Goal: Navigation & Orientation: Find specific page/section

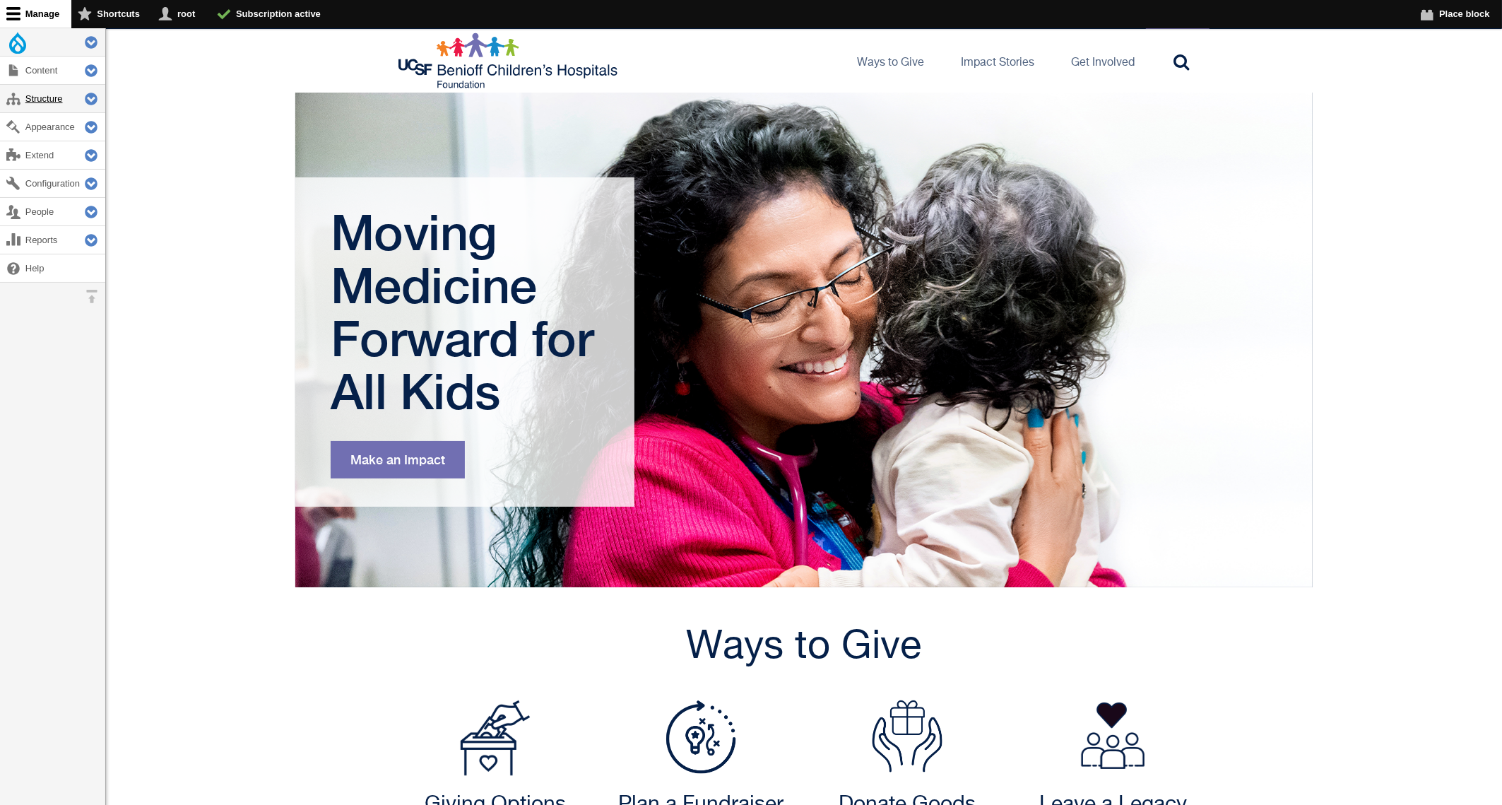
click at [50, 105] on link "Structure" at bounding box center [52, 99] width 105 height 28
click at [42, 100] on link "Structure" at bounding box center [52, 99] width 105 height 28
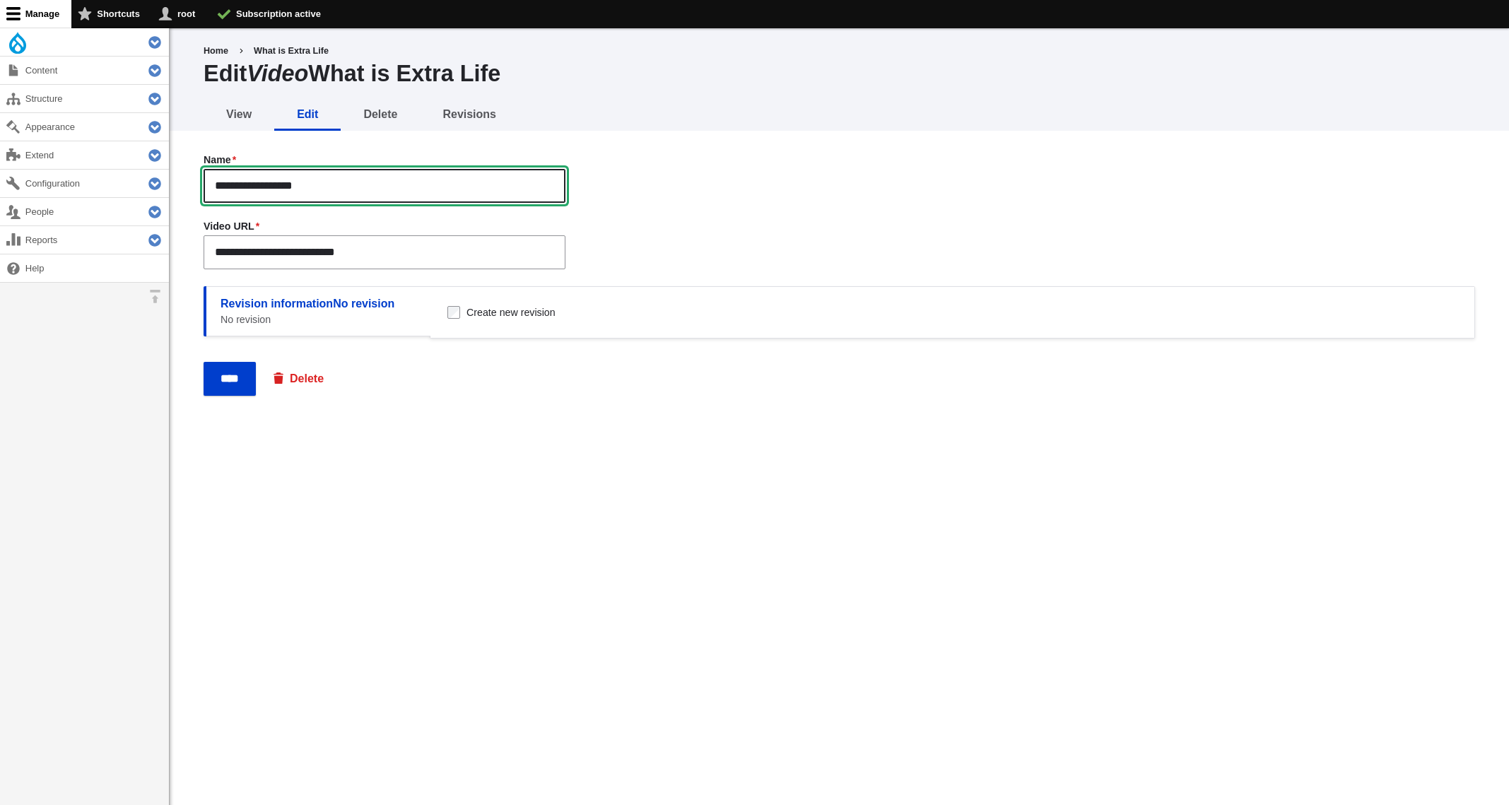
drag, startPoint x: 215, startPoint y: 182, endPoint x: 436, endPoint y: 273, distance: 239.3
click at [436, 203] on input "**********" at bounding box center [385, 186] width 362 height 34
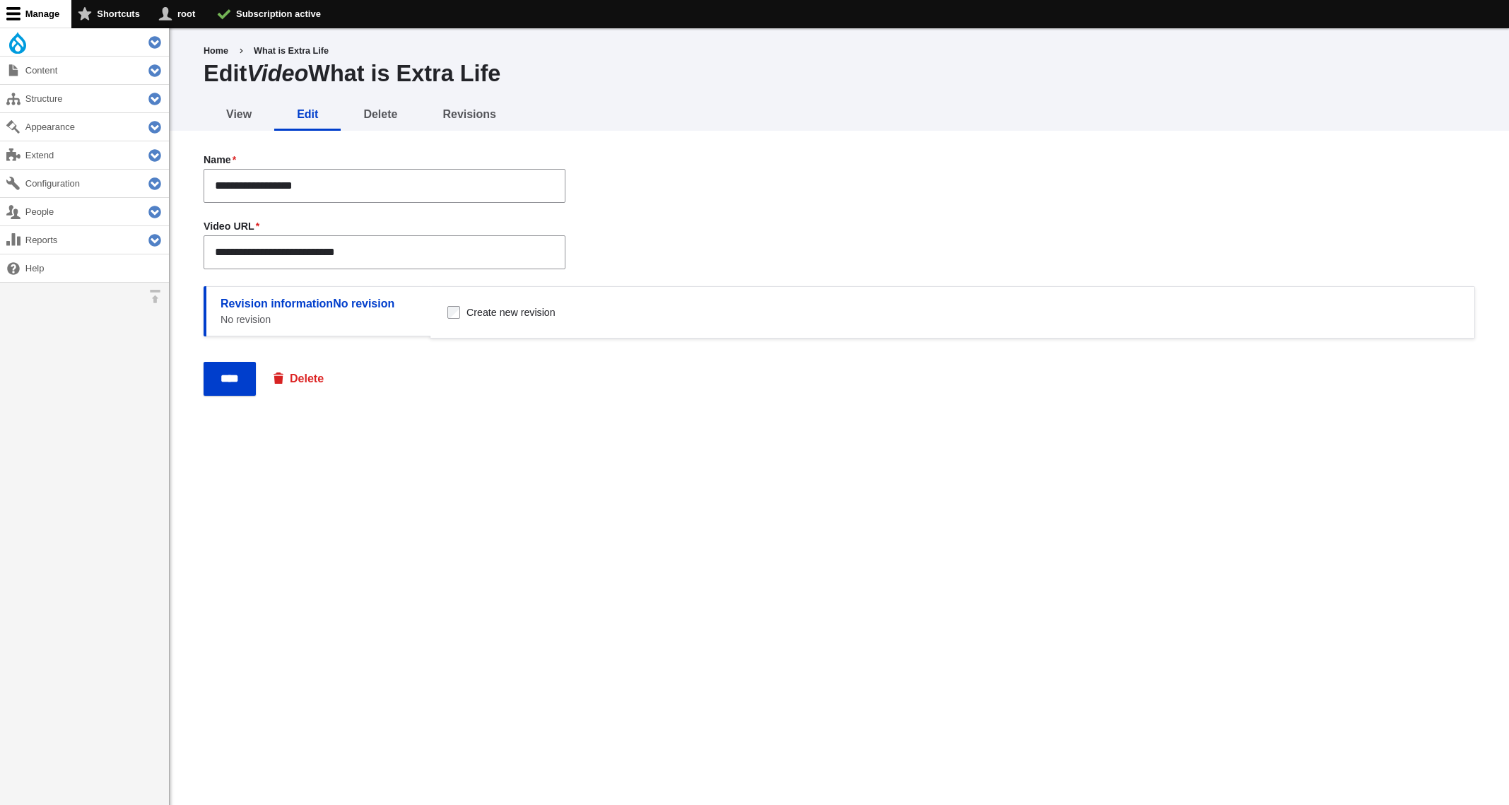
click at [452, 459] on div "**********" at bounding box center [839, 308] width 1271 height 310
click at [625, 71] on div "Edit Video What is Extra Life" at bounding box center [839, 74] width 1271 height 30
click at [47, 157] on link "Extend" at bounding box center [84, 155] width 169 height 28
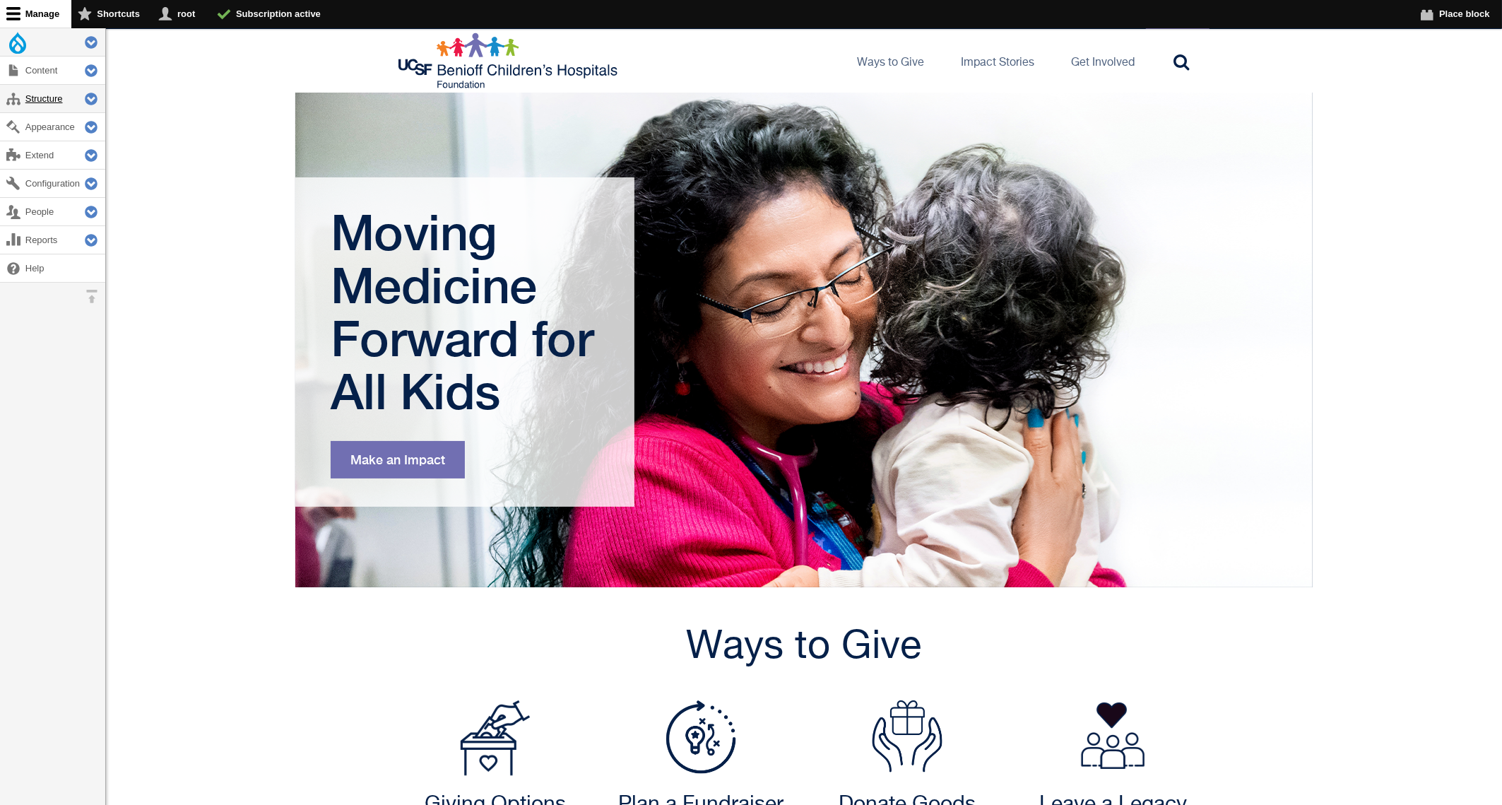
click at [48, 98] on link "Structure" at bounding box center [52, 99] width 105 height 28
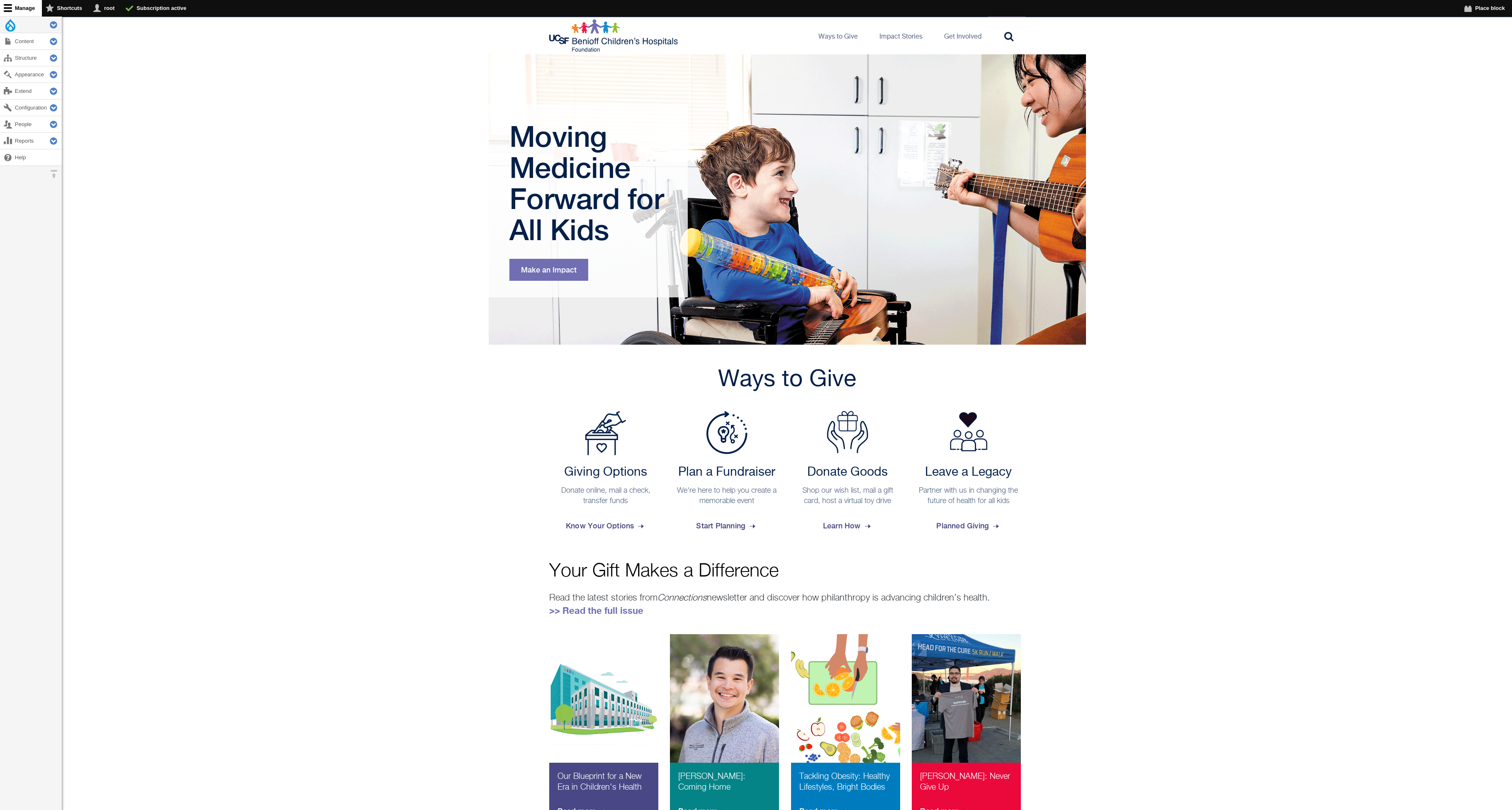
click at [12, 29] on link "Tools" at bounding box center [31, 25] width 62 height 16
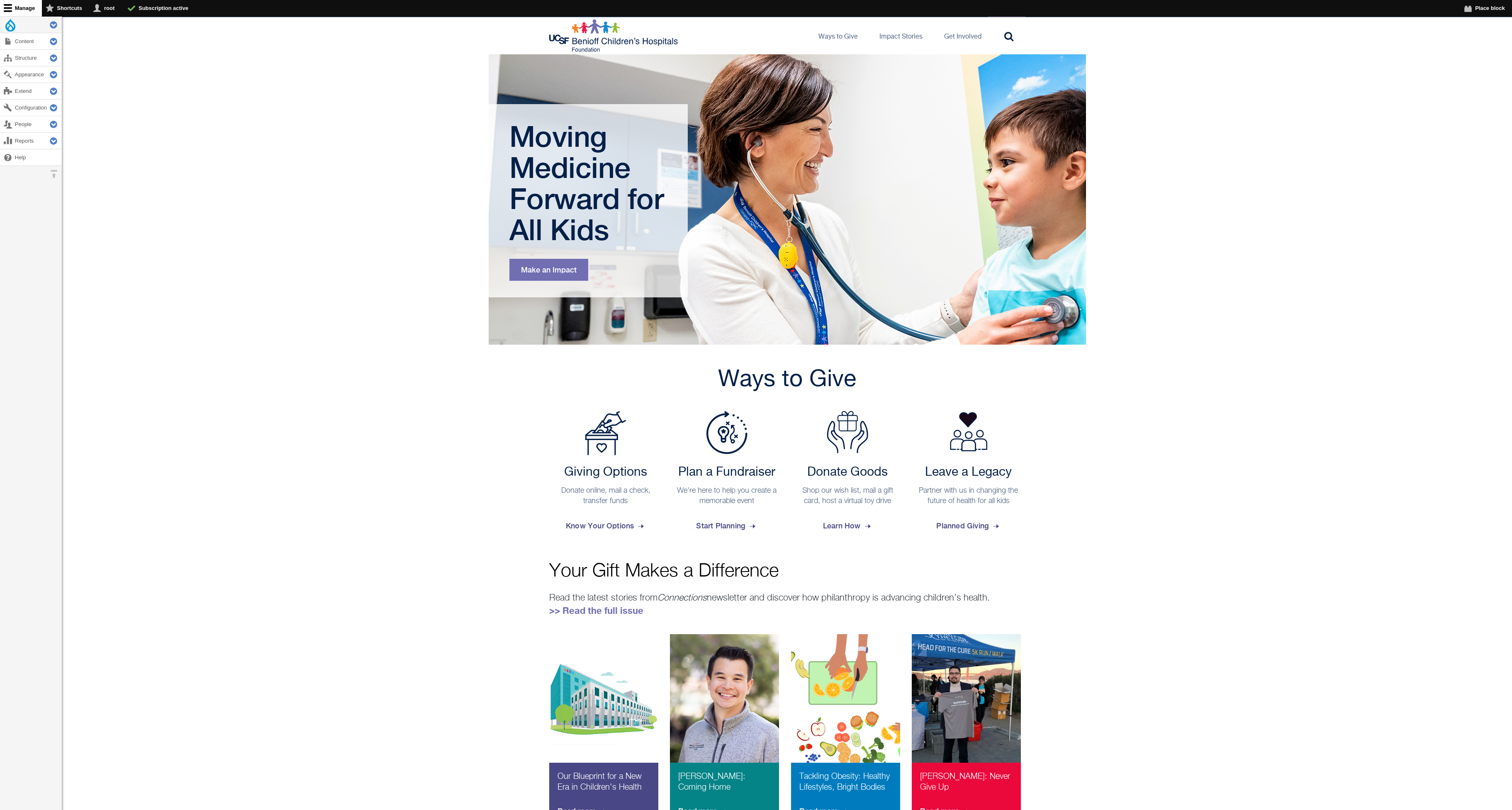
click at [51, 23] on button "Extend Tools" at bounding box center [51, 25] width 22 height 16
click at [27, 64] on link "Flush all caches" at bounding box center [31, 59] width 62 height 22
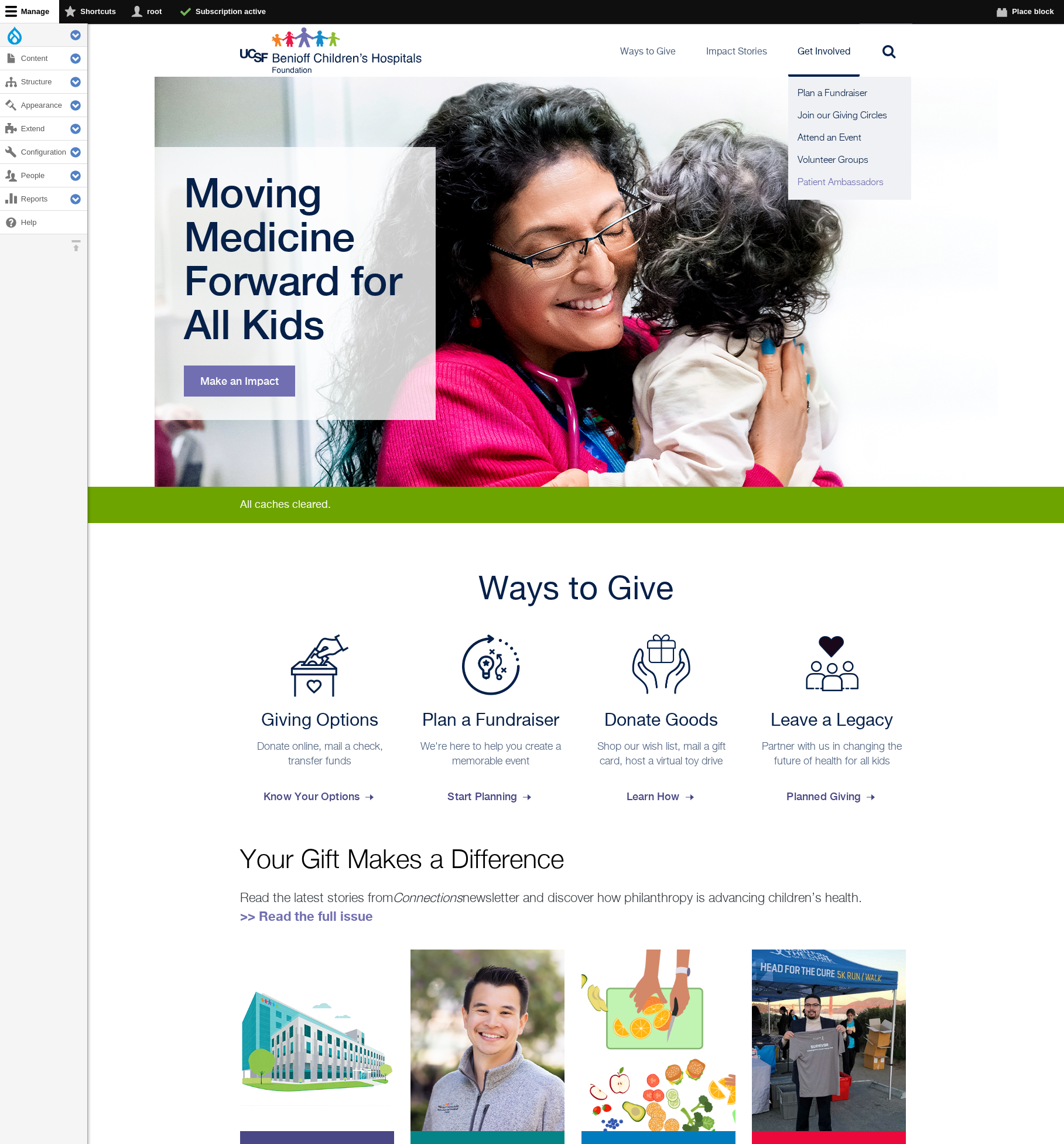
click at [812, 181] on link "Patient Ambassadors" at bounding box center [849, 182] width 123 height 22
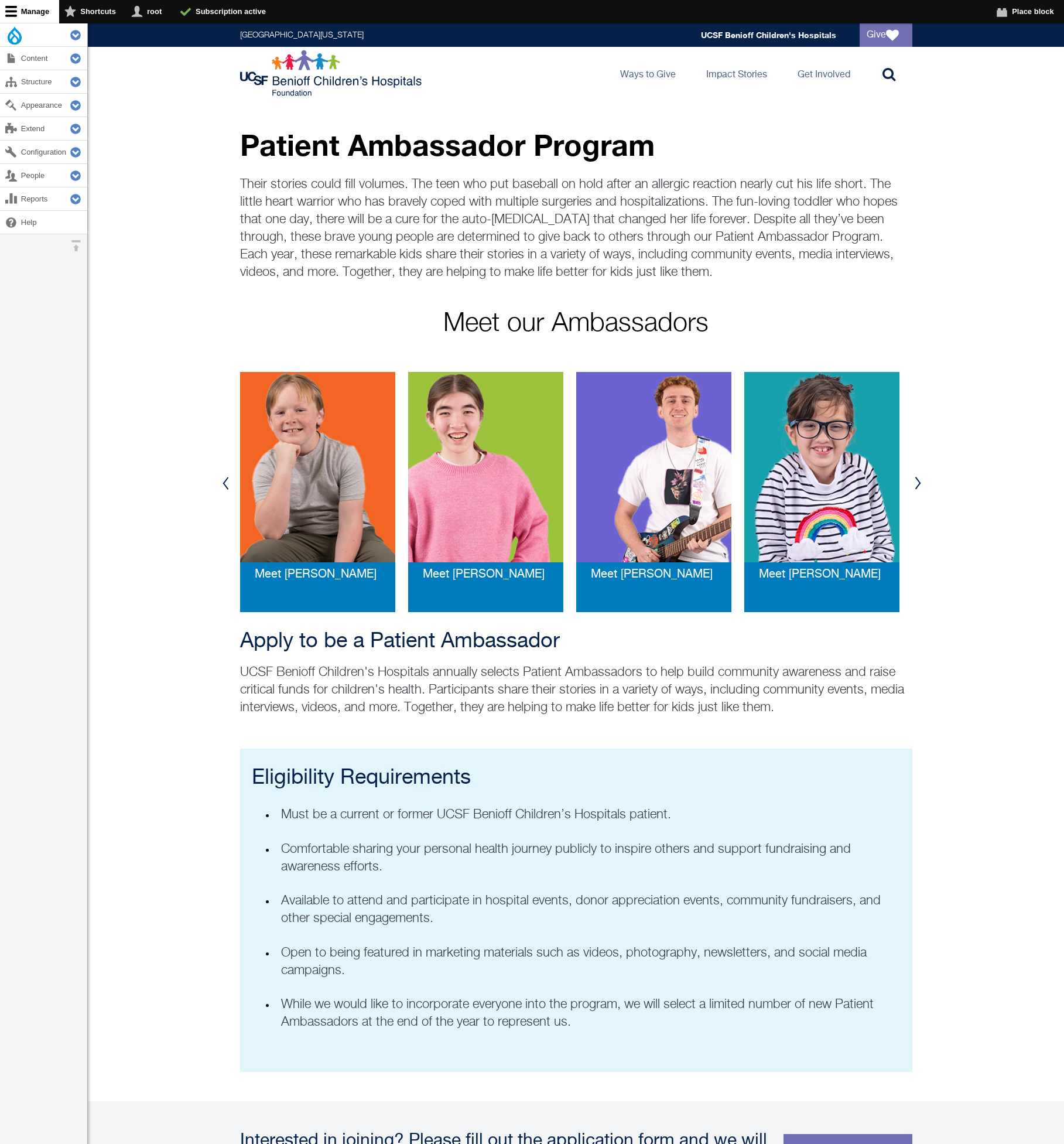
click at [986, 328] on div "Patient Ambassador Program Their stories could fill volumes. The teen who put b…" at bounding box center [576, 232] width 976 height 208
click at [979, 526] on div "Previous Meet Skylar Meet Oli Meet Ripley Meet Riley Meet Andrew Meet Brady Mee…" at bounding box center [576, 483] width 976 height 258
click at [300, 94] on img at bounding box center [332, 73] width 185 height 47
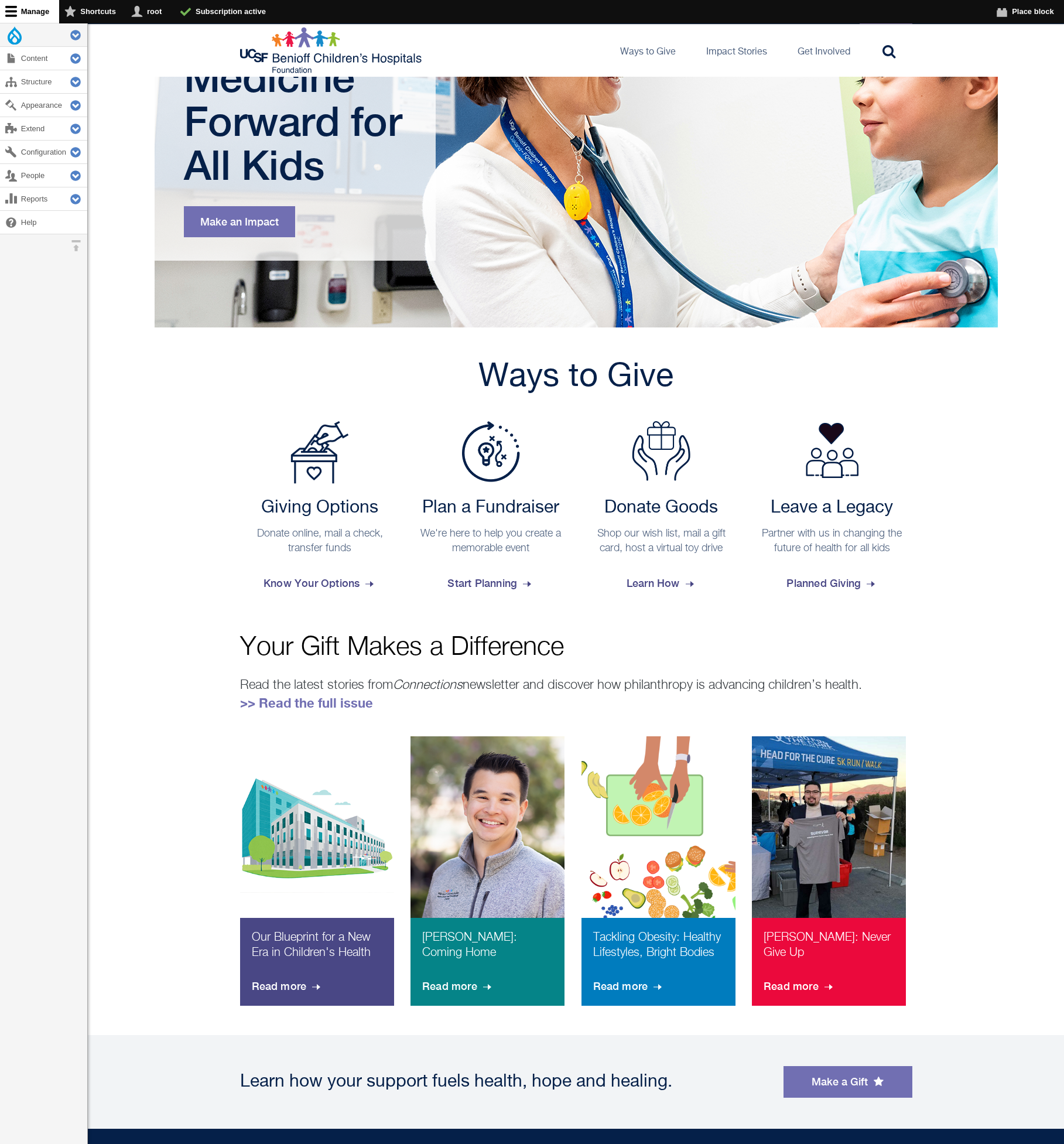
scroll to position [159, 0]
click at [737, 98] on link "Stories" at bounding box center [758, 94] width 123 height 22
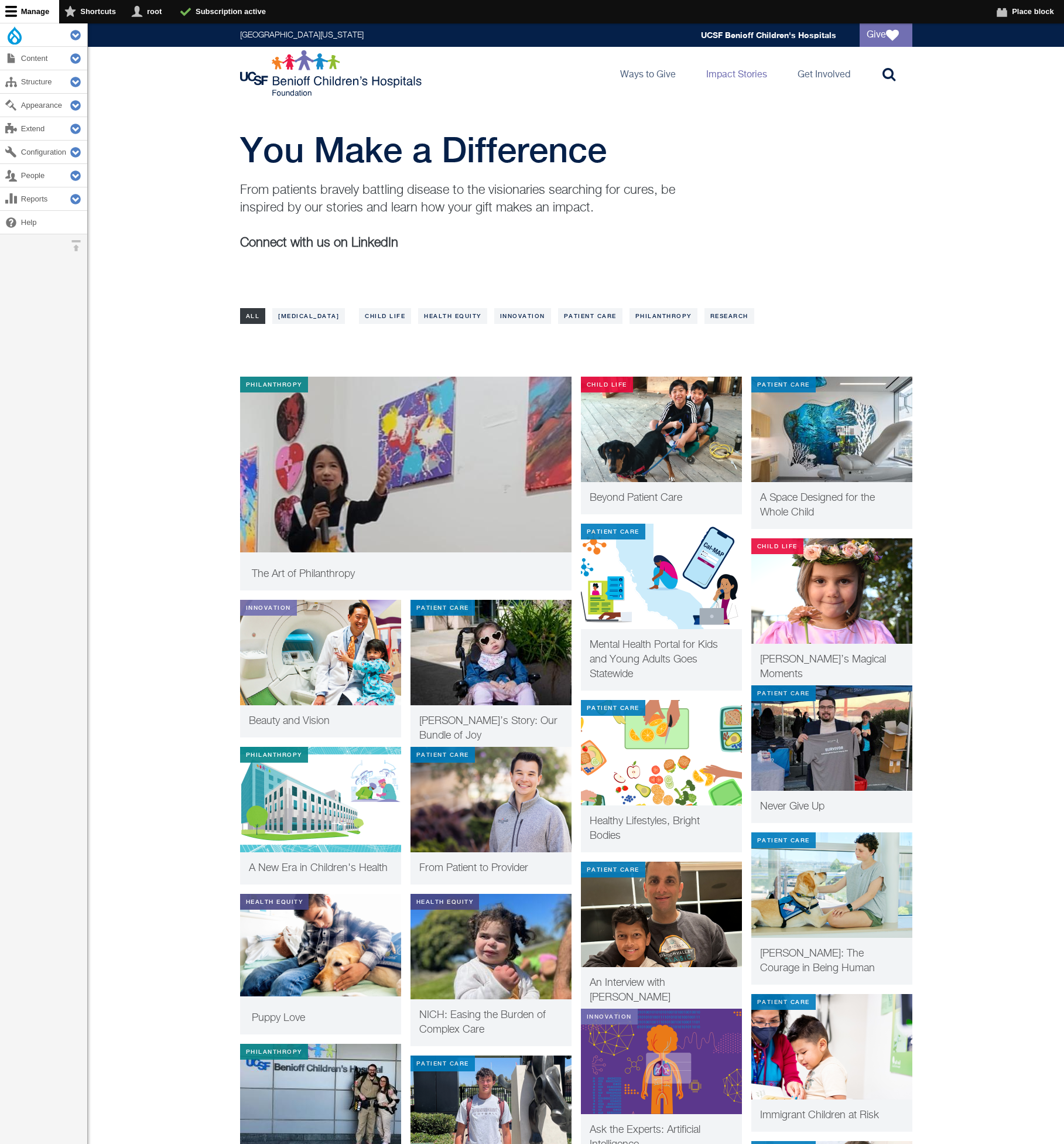
click at [700, 303] on ul "All [MEDICAL_DATA] General Child Life Health Equity Innovation Patient Care Phi…" at bounding box center [576, 313] width 672 height 23
click at [821, 325] on div "Options All [MEDICAL_DATA] General Child Life Health Equity Innovation Patient …" at bounding box center [576, 321] width 694 height 41
click at [754, 317] on link "Research" at bounding box center [729, 316] width 50 height 16
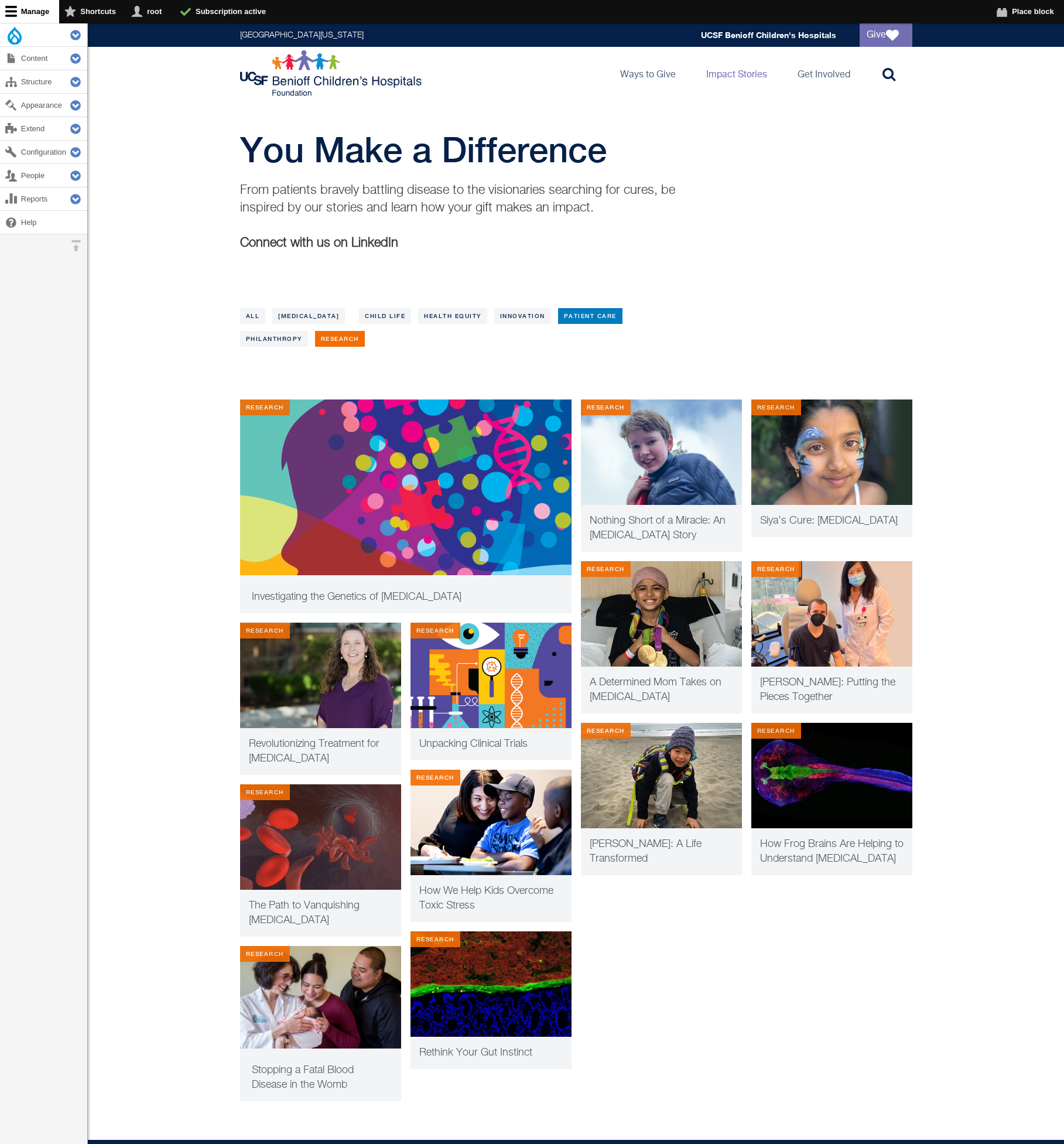
click at [613, 320] on link "Patient Care" at bounding box center [591, 316] width 65 height 16
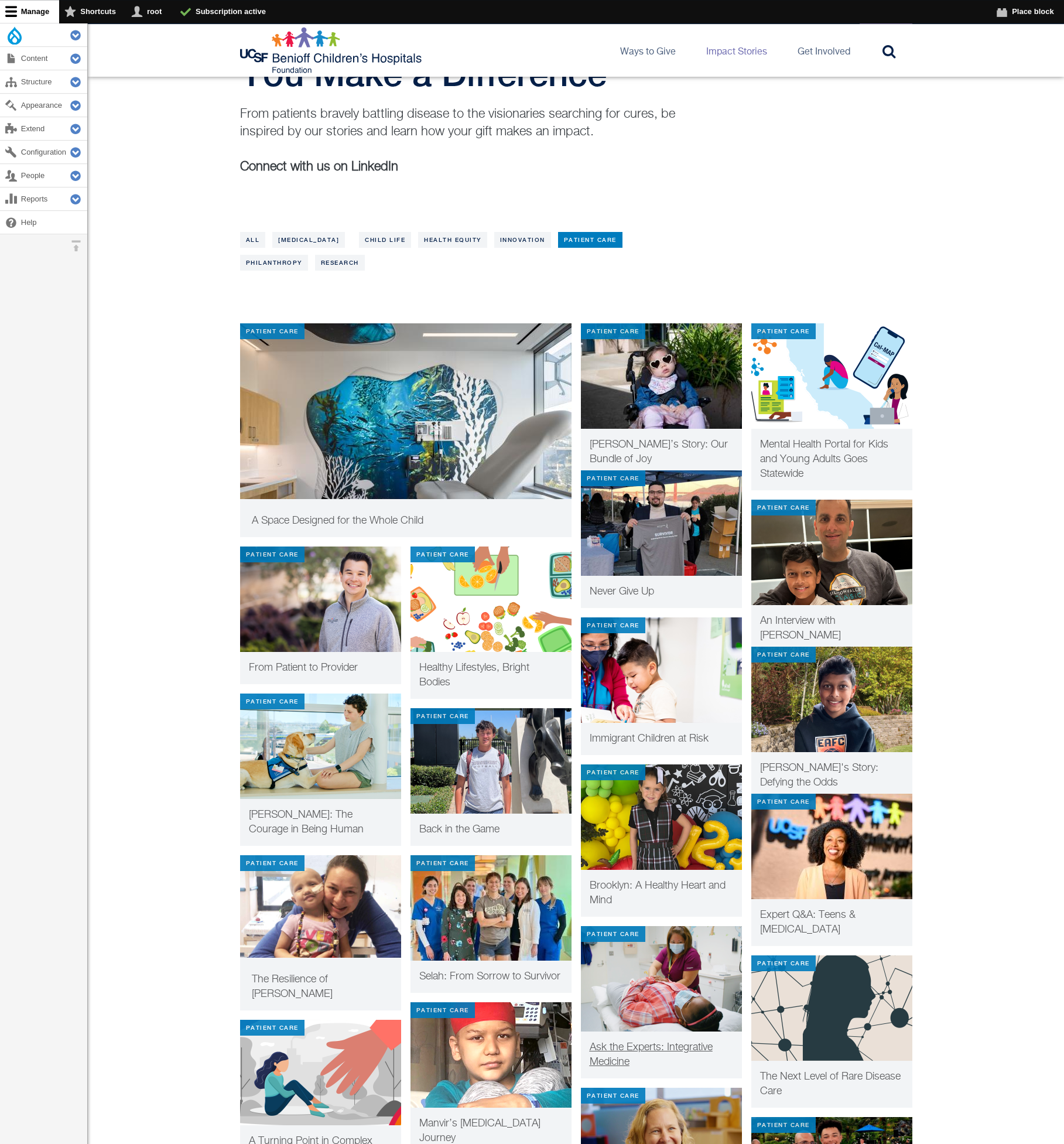
scroll to position [478, 0]
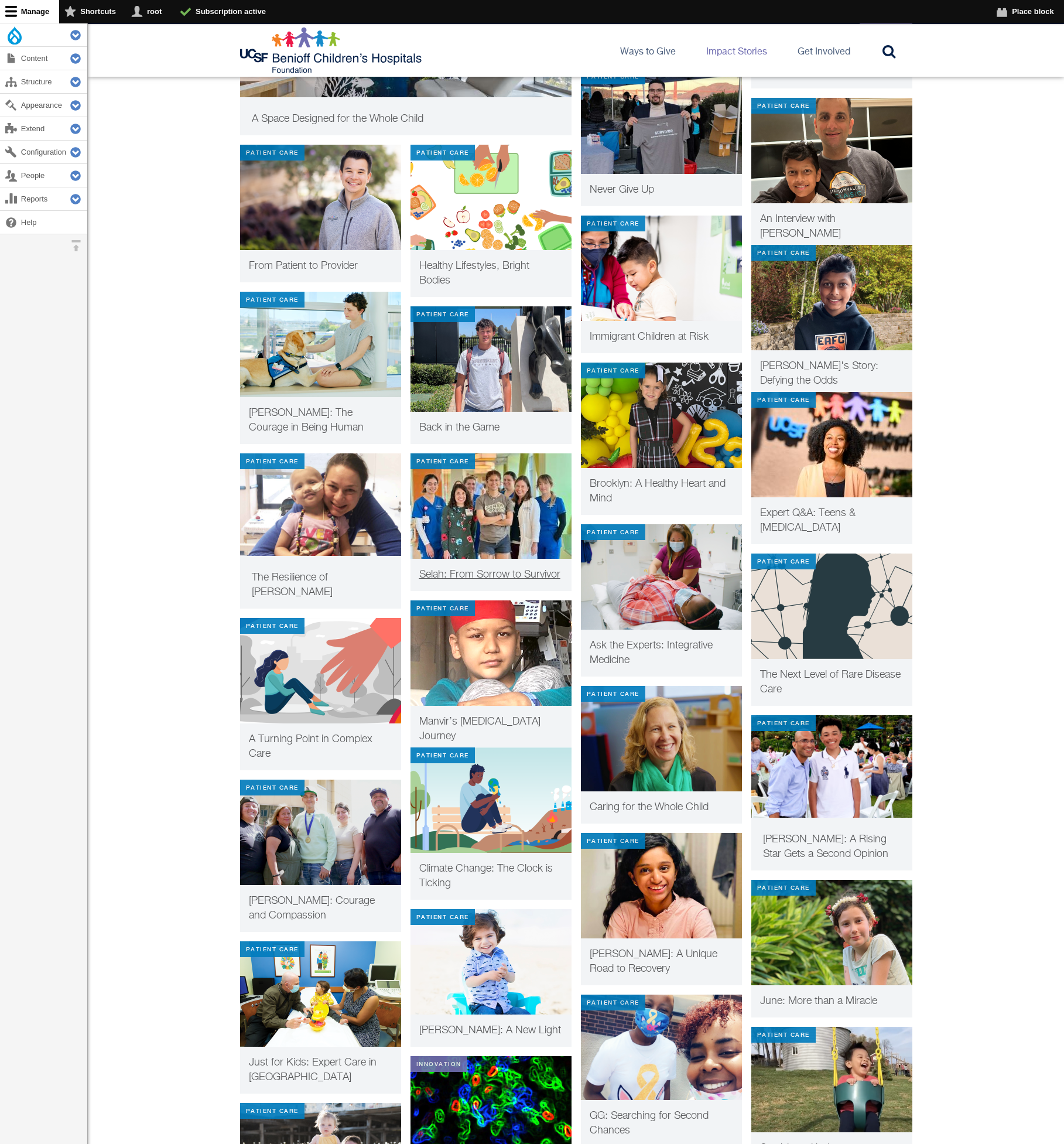
click at [462, 520] on img at bounding box center [491, 506] width 161 height 105
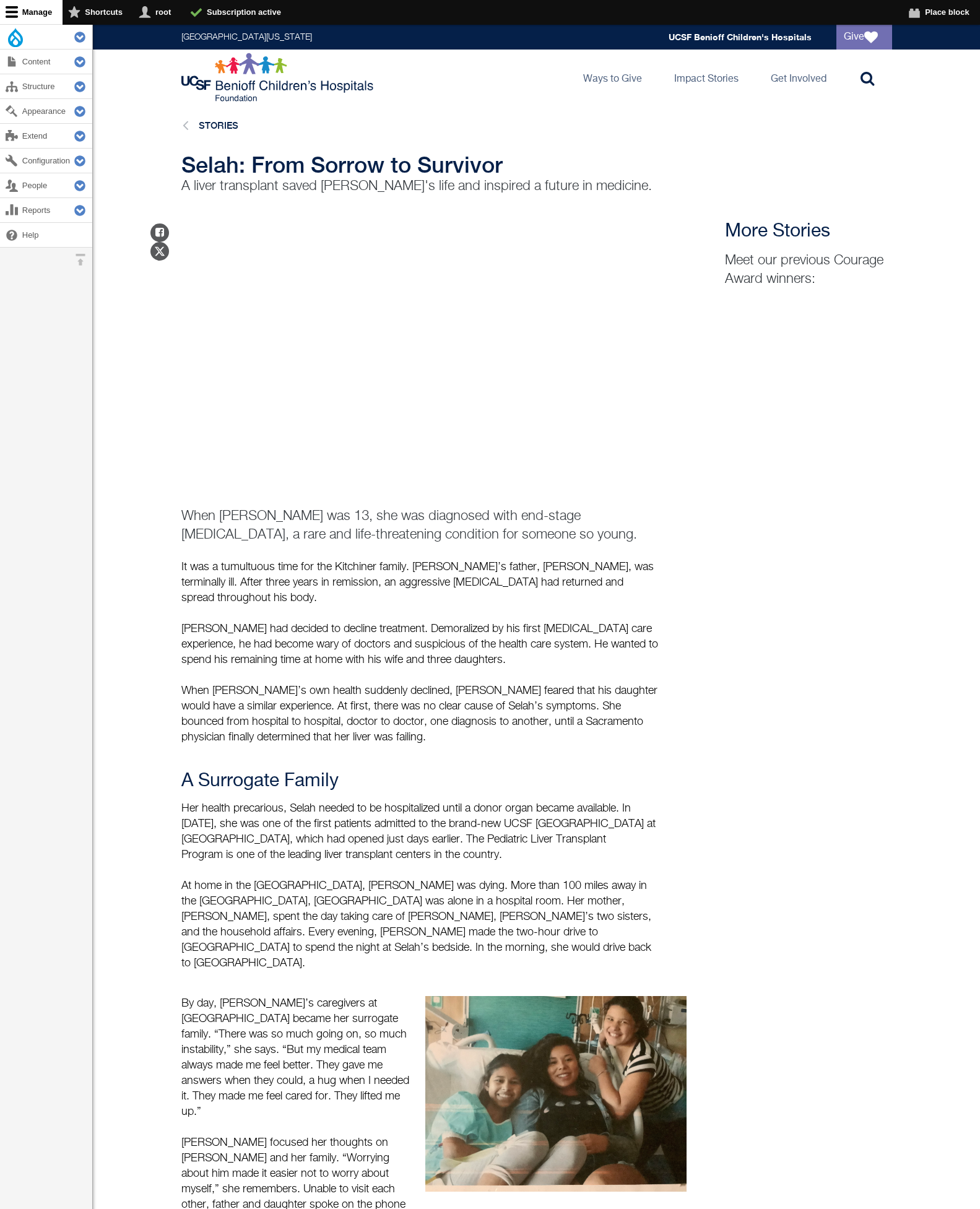
click at [156, 90] on header "[GEOGRAPHIC_DATA][US_STATE] Global navigation [GEOGRAPHIC_DATA] Give [GEOGRAPHI…" at bounding box center [536, 65] width 887 height 81
click at [113, 85] on header "[GEOGRAPHIC_DATA][US_STATE] Global navigation [GEOGRAPHIC_DATA] Give [GEOGRAPHI…" at bounding box center [536, 65] width 887 height 81
click at [79, 38] on button "Extend Tools" at bounding box center [76, 37] width 32 height 25
click at [45, 93] on link "Flush all caches" at bounding box center [46, 88] width 92 height 32
